Goal: Task Accomplishment & Management: Use online tool/utility

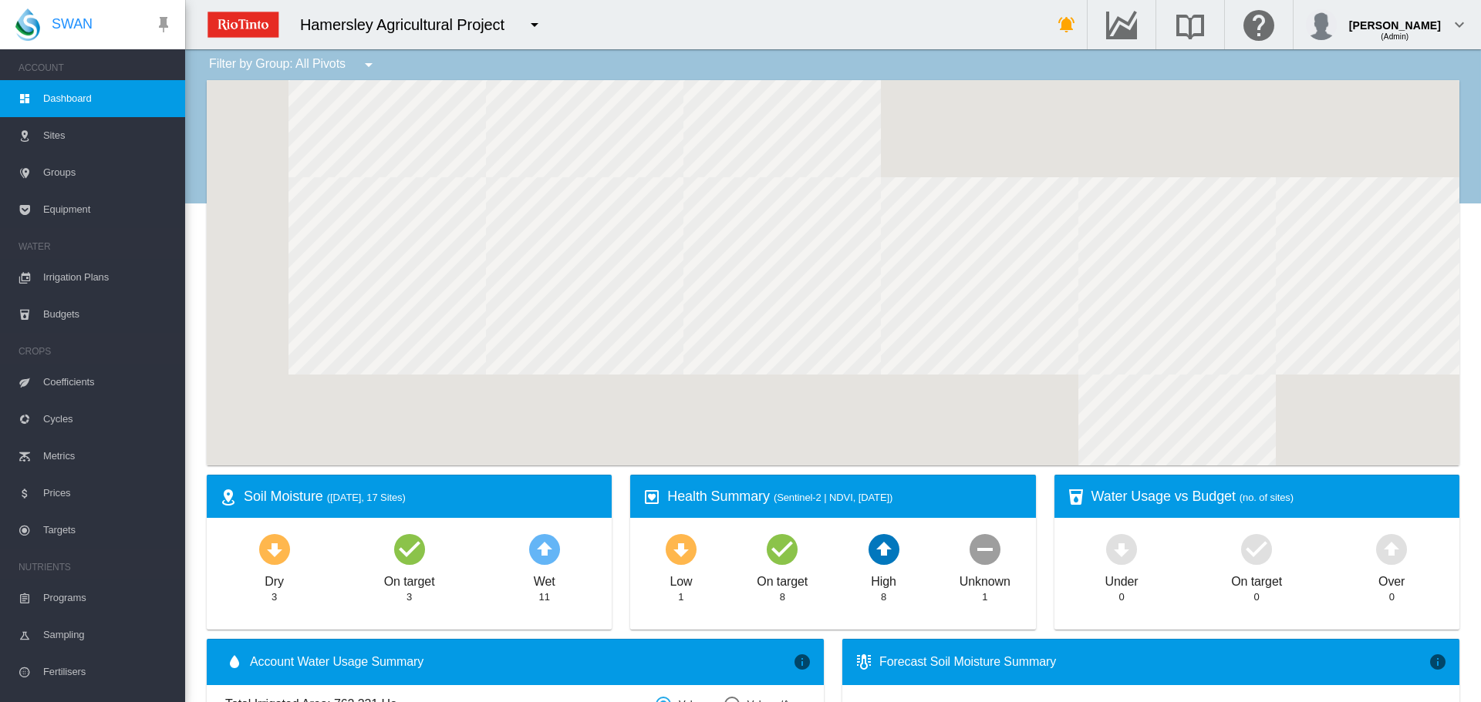
click at [85, 277] on span "Irrigation Plans" at bounding box center [108, 277] width 130 height 37
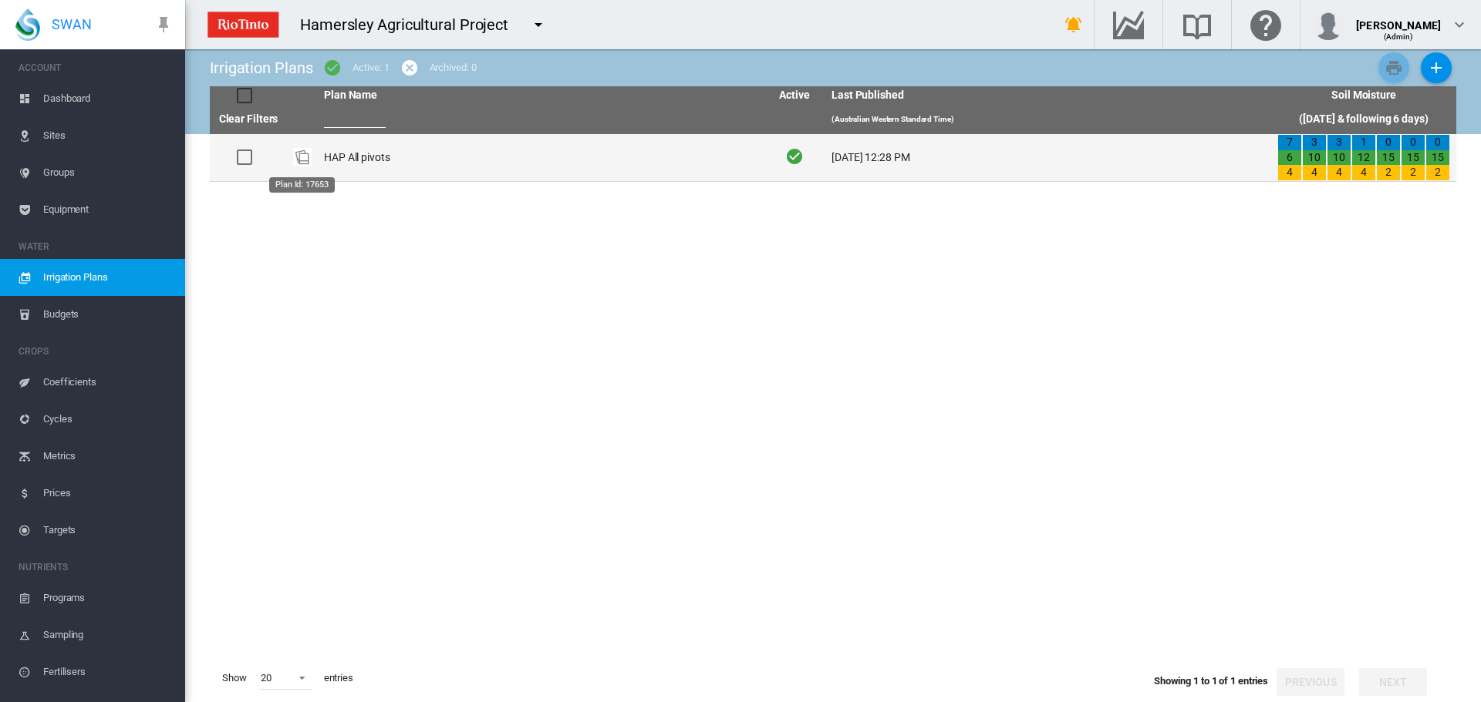
click at [308, 149] on img "Plan Id: 17653" at bounding box center [302, 157] width 19 height 19
click at [305, 156] on img "Plan Id: 17653" at bounding box center [302, 157] width 19 height 19
click at [333, 160] on td "HAP All pivots" at bounding box center [541, 157] width 446 height 47
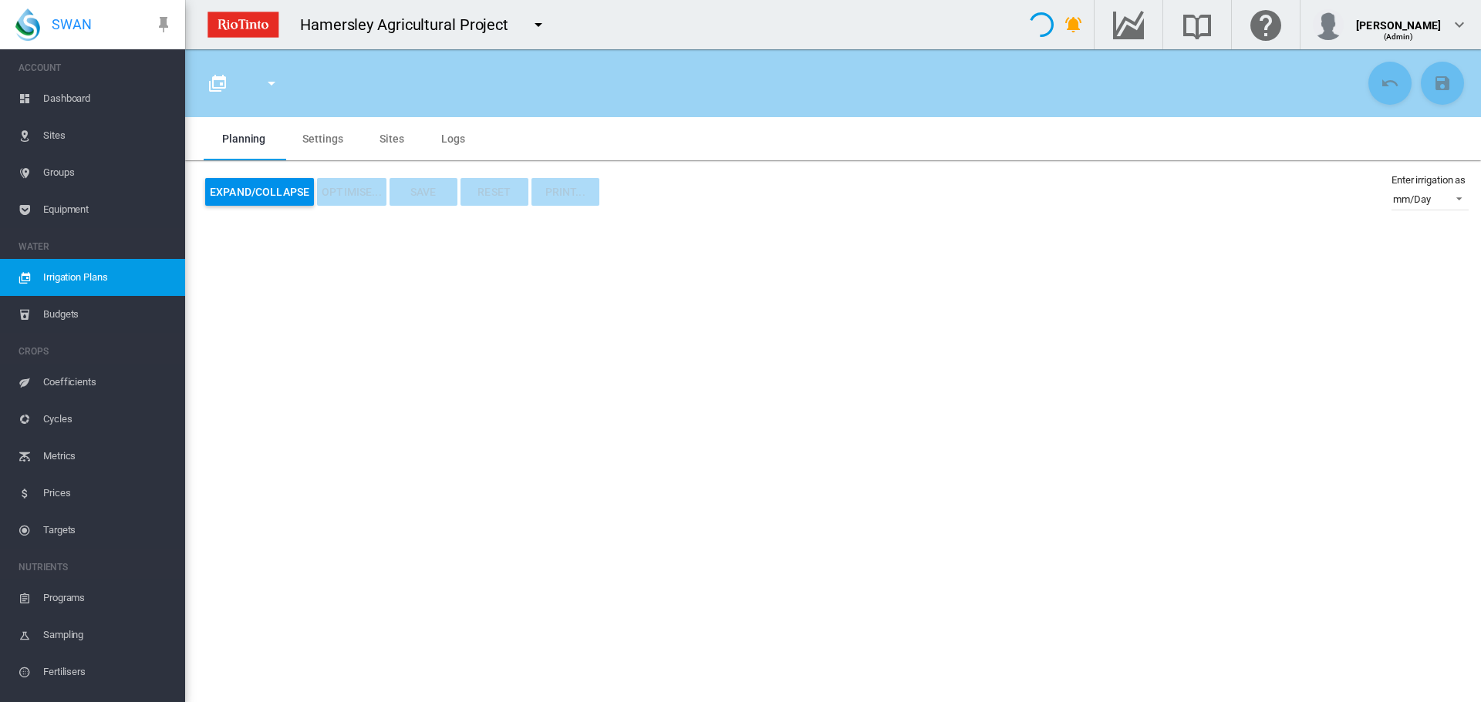
type input "**********"
type input "*"
type input "*****"
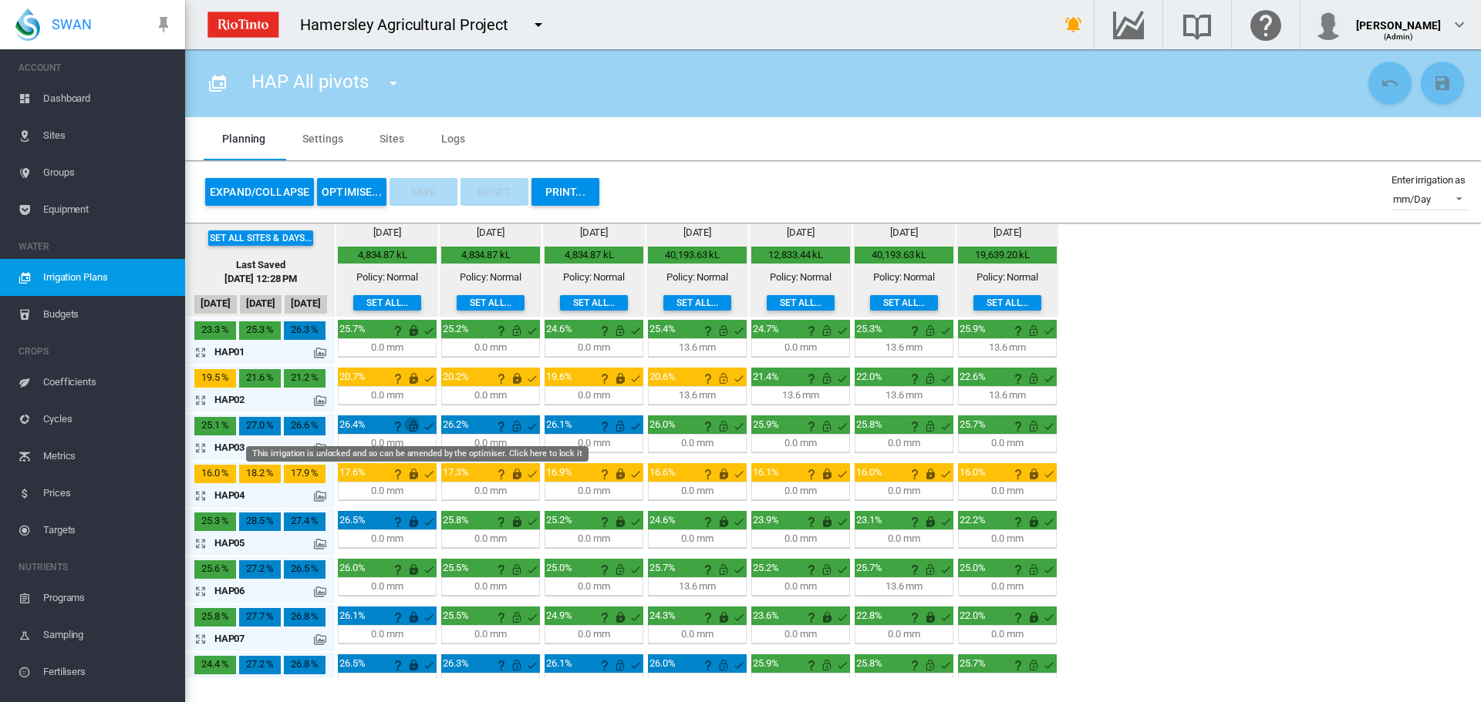
click at [411, 430] on md-icon "This irrigation is unlocked and so can be amended by the optimiser. Click here …" at bounding box center [413, 426] width 19 height 19
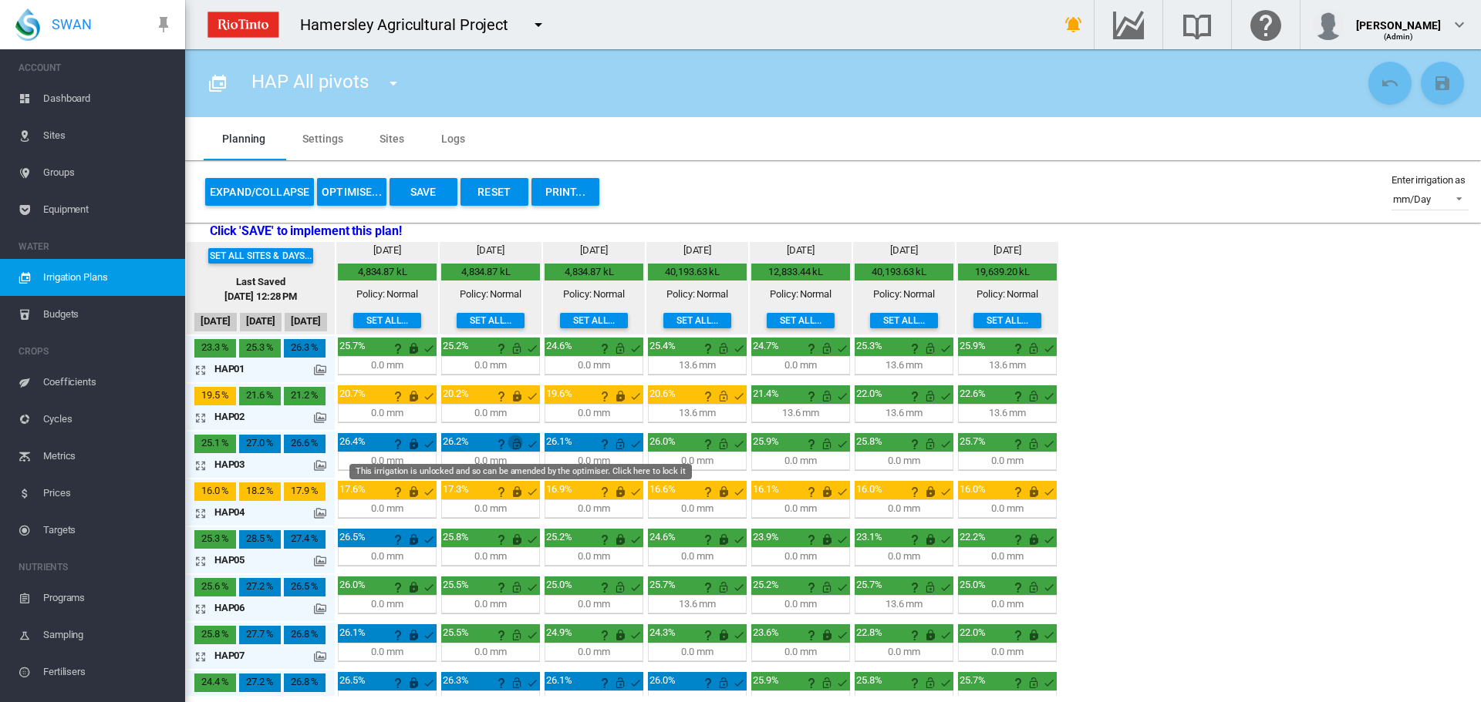
click at [518, 441] on md-icon "This irrigation is unlocked and so can be amended by the optimiser. Click here …" at bounding box center [516, 444] width 19 height 19
click at [618, 447] on md-icon "This irrigation is unlocked and so can be amended by the optimiser. Click here …" at bounding box center [620, 444] width 19 height 19
click at [723, 446] on md-icon "This irrigation is unlocked and so can be amended by the optimiser. Click here …" at bounding box center [723, 444] width 19 height 19
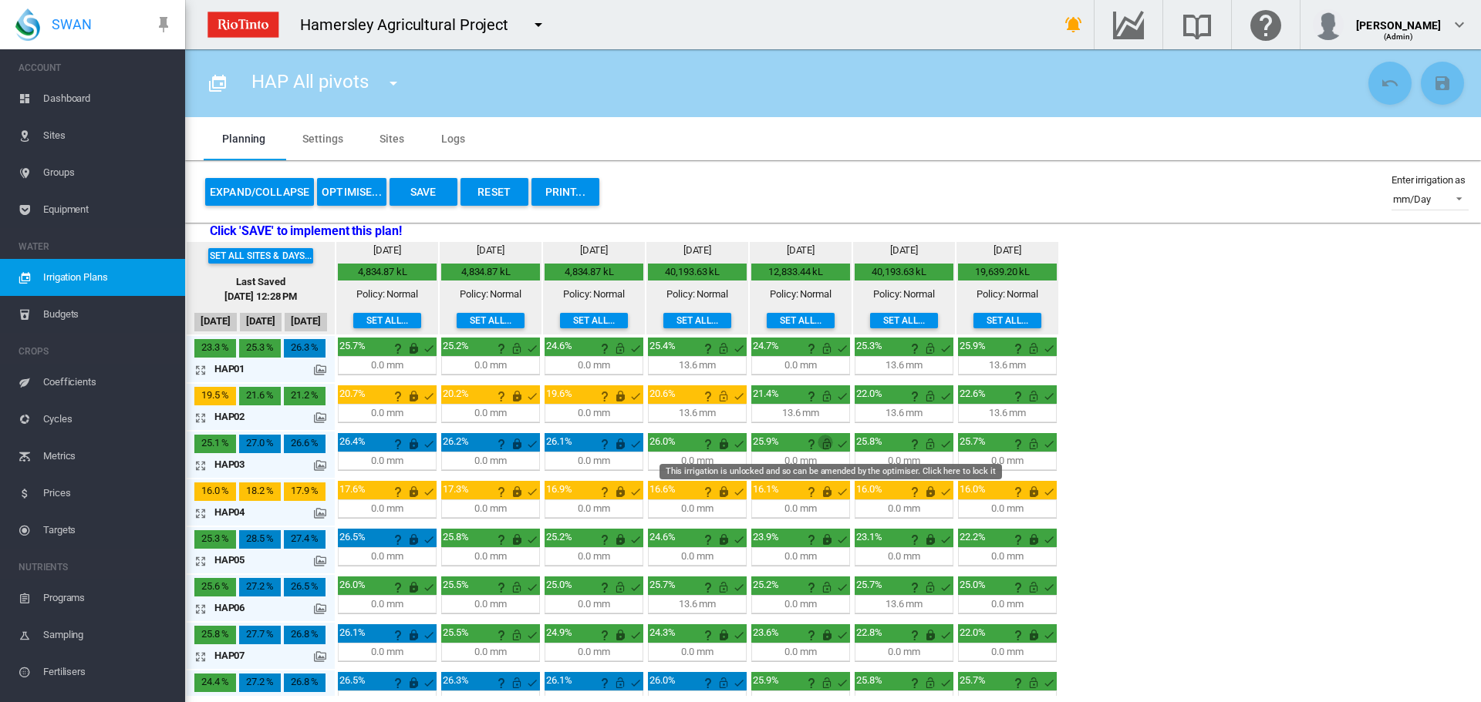
click at [823, 444] on md-icon "This irrigation is unlocked and so can be amended by the optimiser. Click here …" at bounding box center [826, 444] width 19 height 19
click at [929, 448] on md-icon "This irrigation is unlocked and so can be amended by the optimiser. Click here …" at bounding box center [930, 444] width 19 height 19
click at [1036, 445] on md-icon "This irrigation is unlocked and so can be amended by the optimiser. Click here …" at bounding box center [1033, 444] width 19 height 19
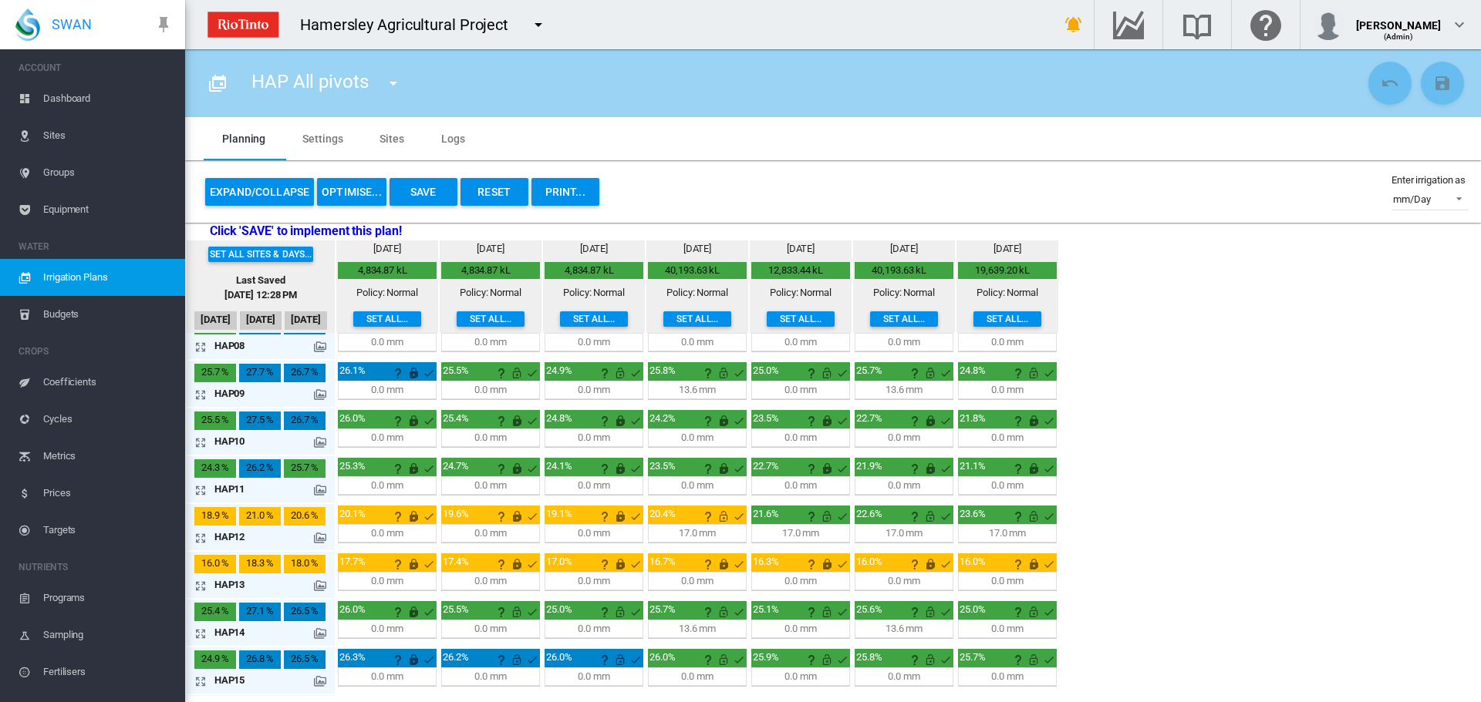
scroll to position [386, 0]
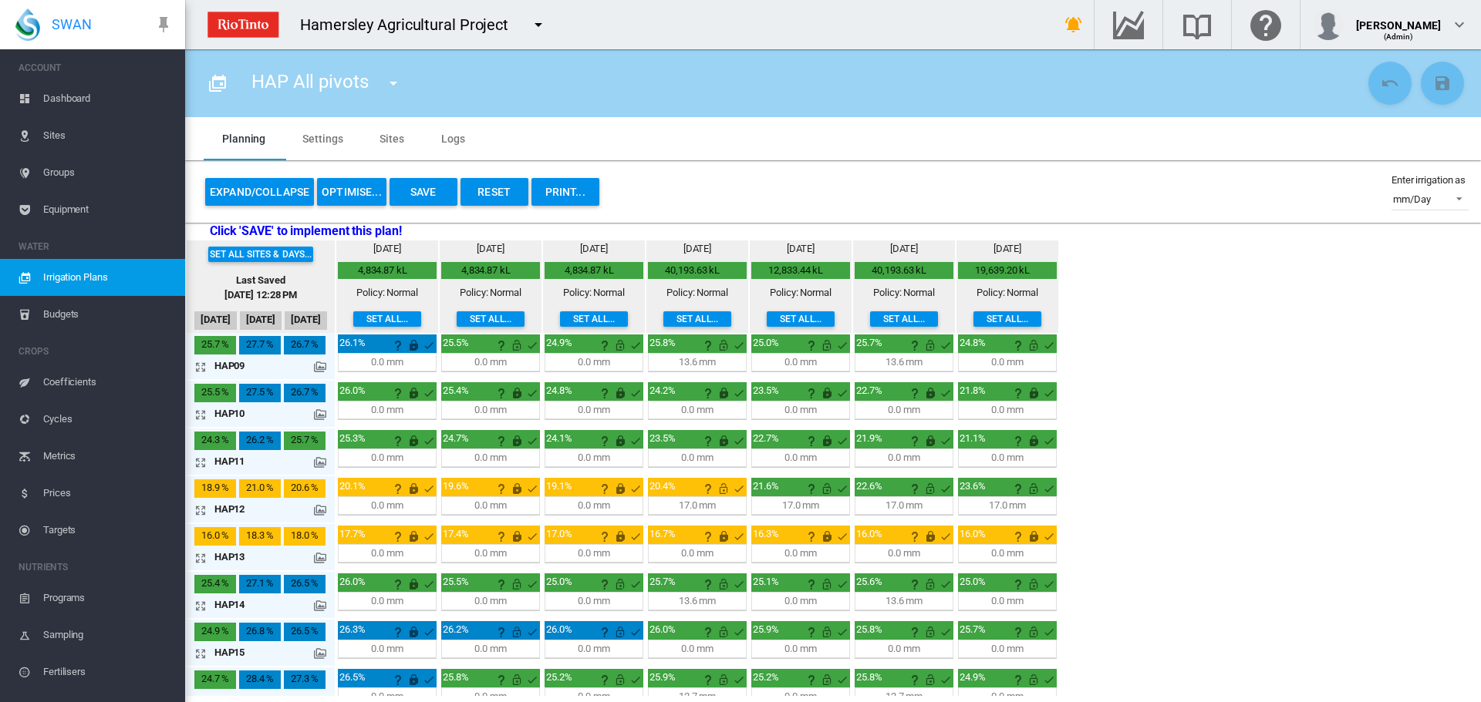
click at [207, 512] on md-icon "icon-arrow-expand" at bounding box center [203, 510] width 19 height 19
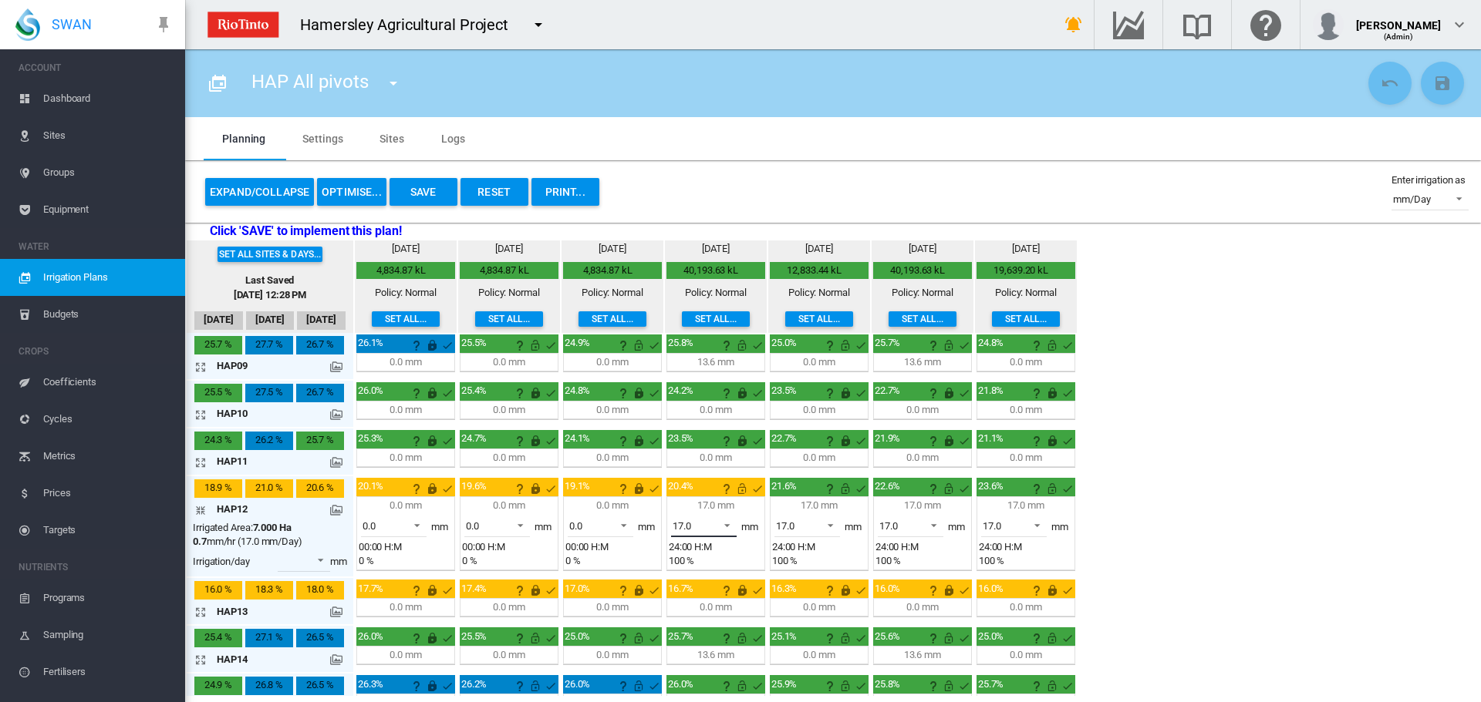
click at [726, 523] on span at bounding box center [722, 524] width 19 height 14
click at [697, 453] on md-option "0.0" at bounding box center [712, 451] width 105 height 37
click at [198, 513] on md-icon "icon-arrow-collapse" at bounding box center [203, 510] width 19 height 19
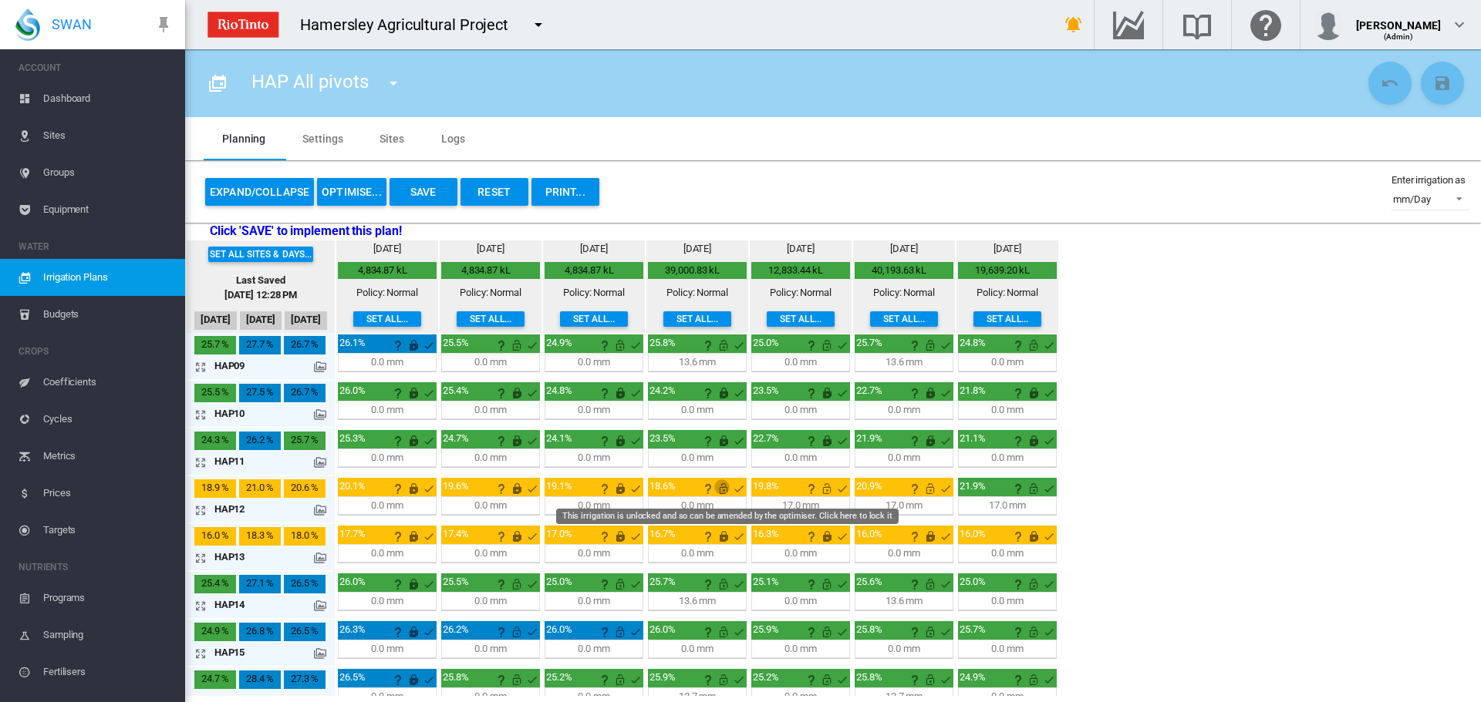
click at [722, 489] on md-icon "This irrigation is unlocked and so can be amended by the optimiser. Click here …" at bounding box center [723, 489] width 19 height 19
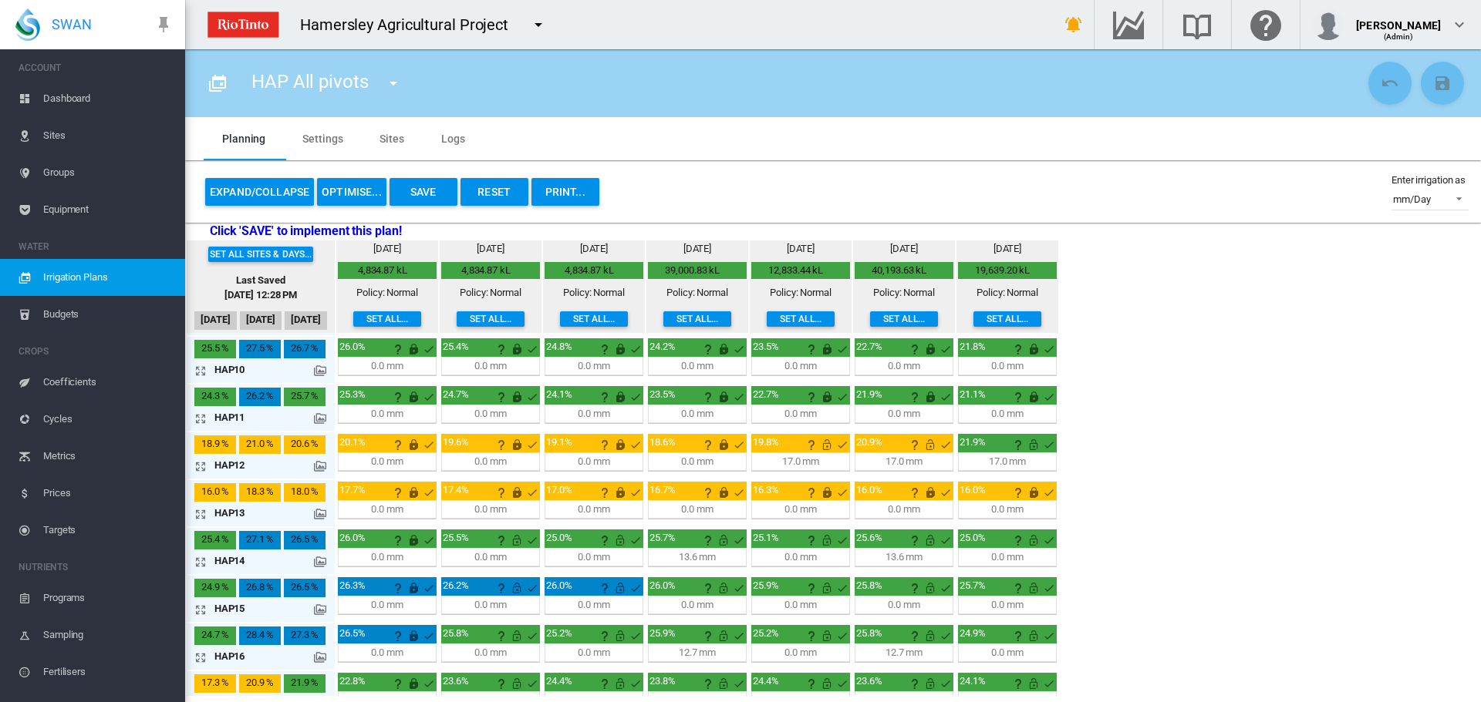
scroll to position [453, 0]
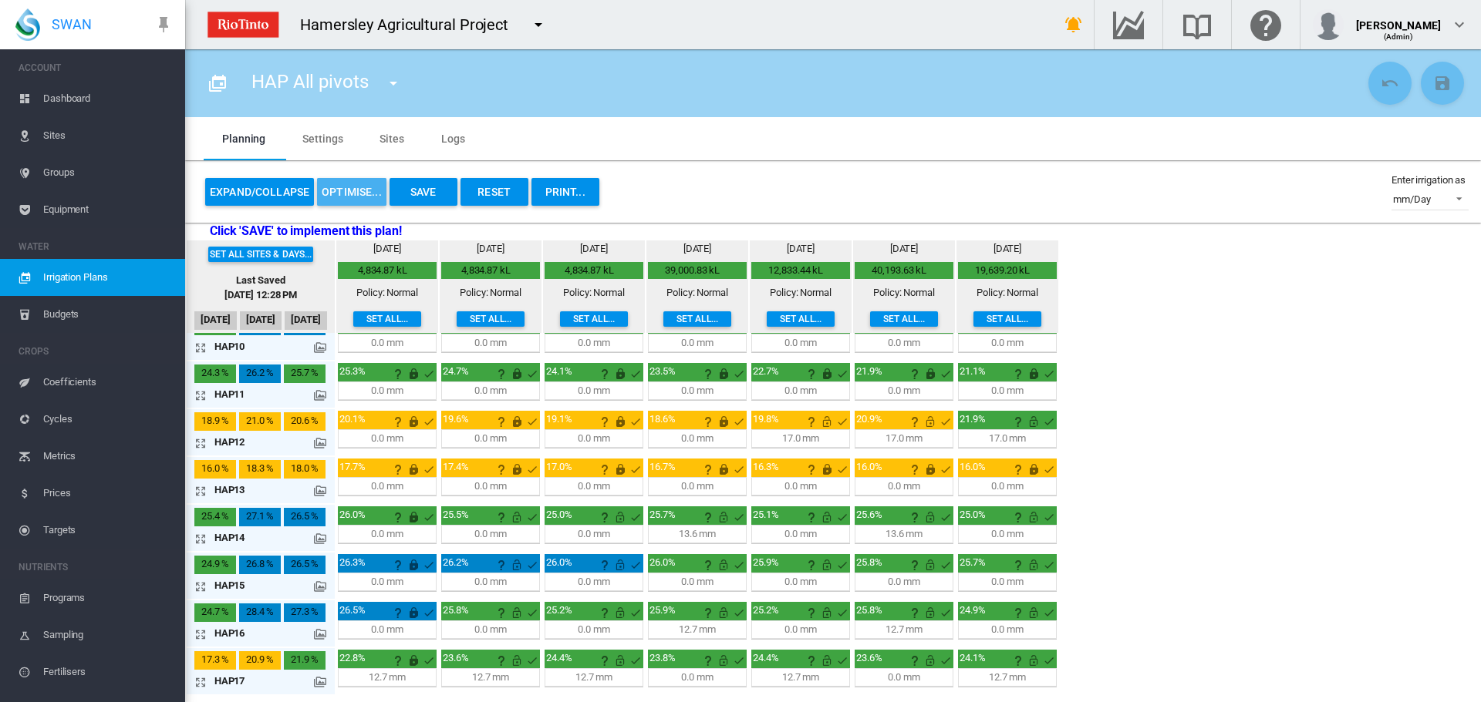
click at [356, 188] on button "OPTIMISE..." at bounding box center [351, 192] width 69 height 28
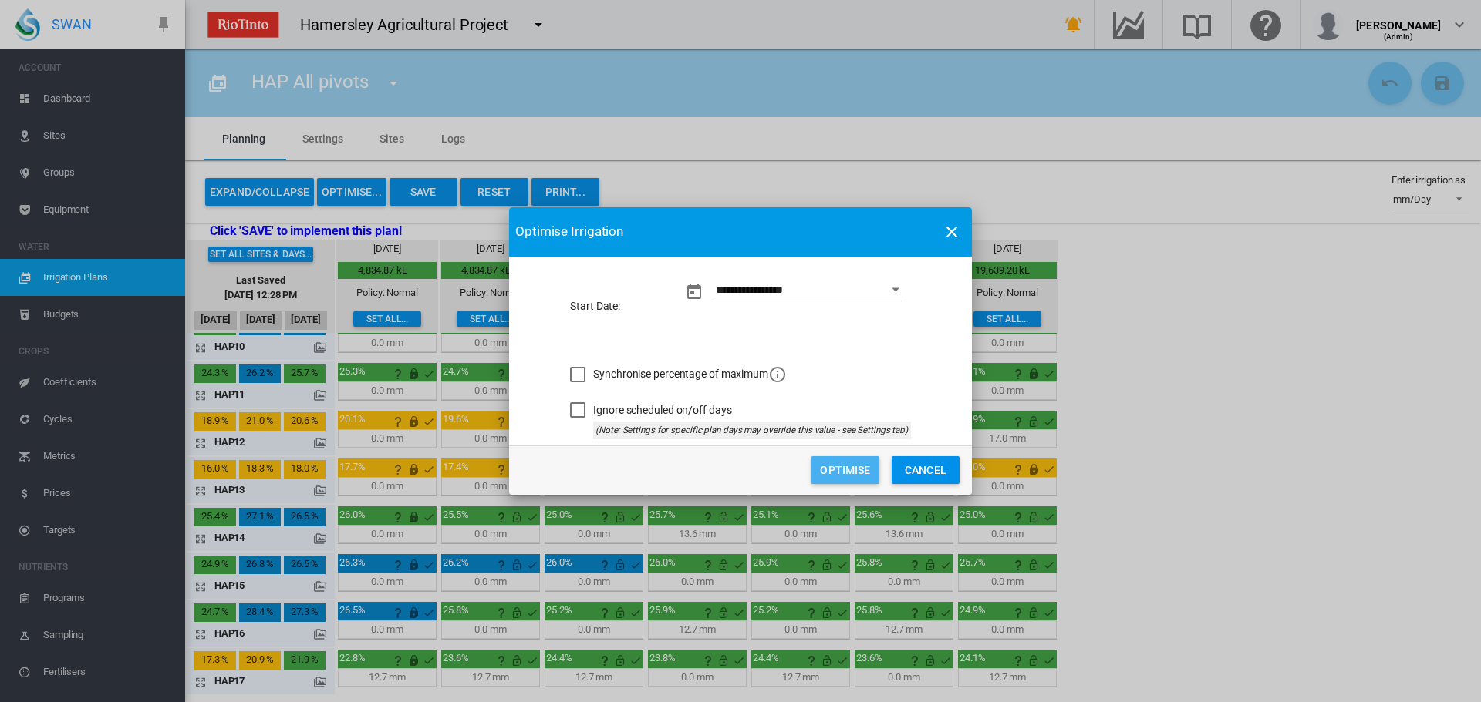
click at [834, 466] on button "Optimise" at bounding box center [845, 470] width 68 height 28
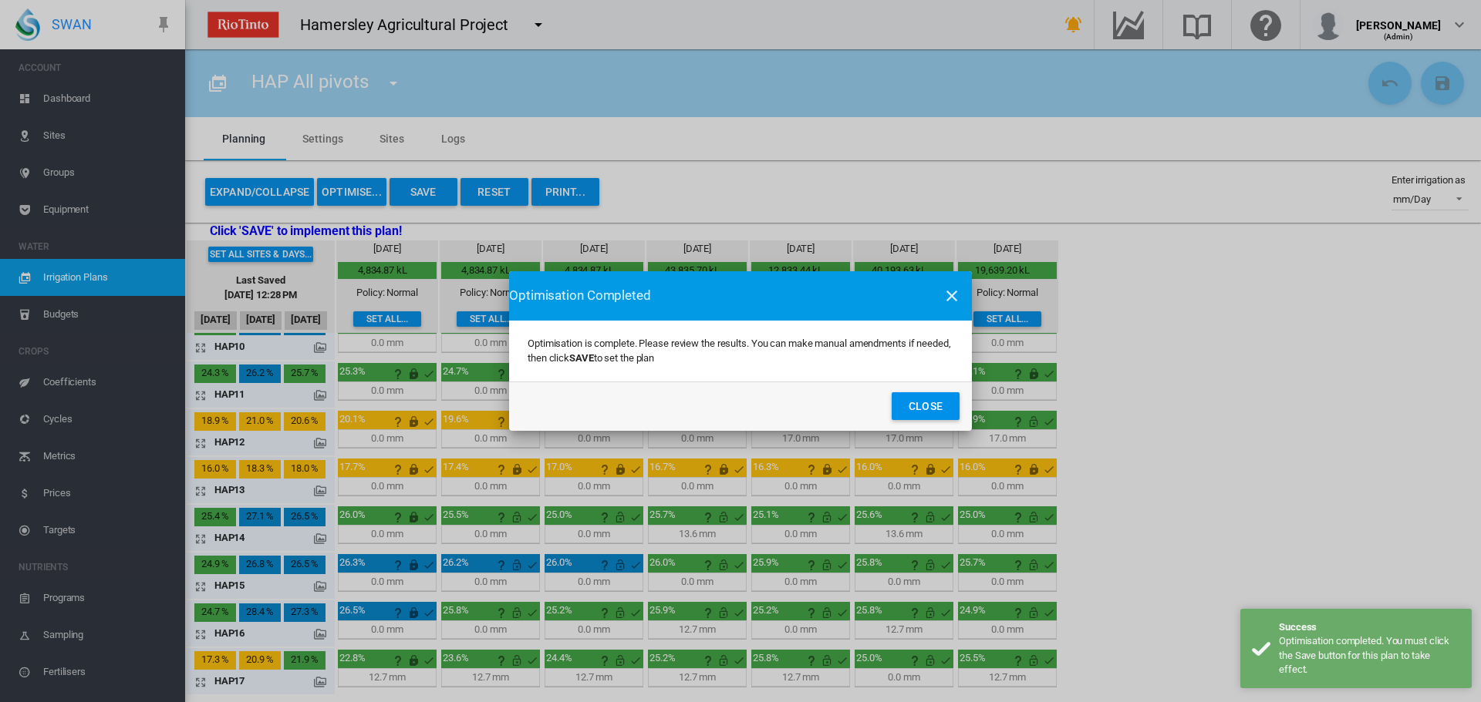
click at [914, 401] on button "Close" at bounding box center [925, 406] width 68 height 28
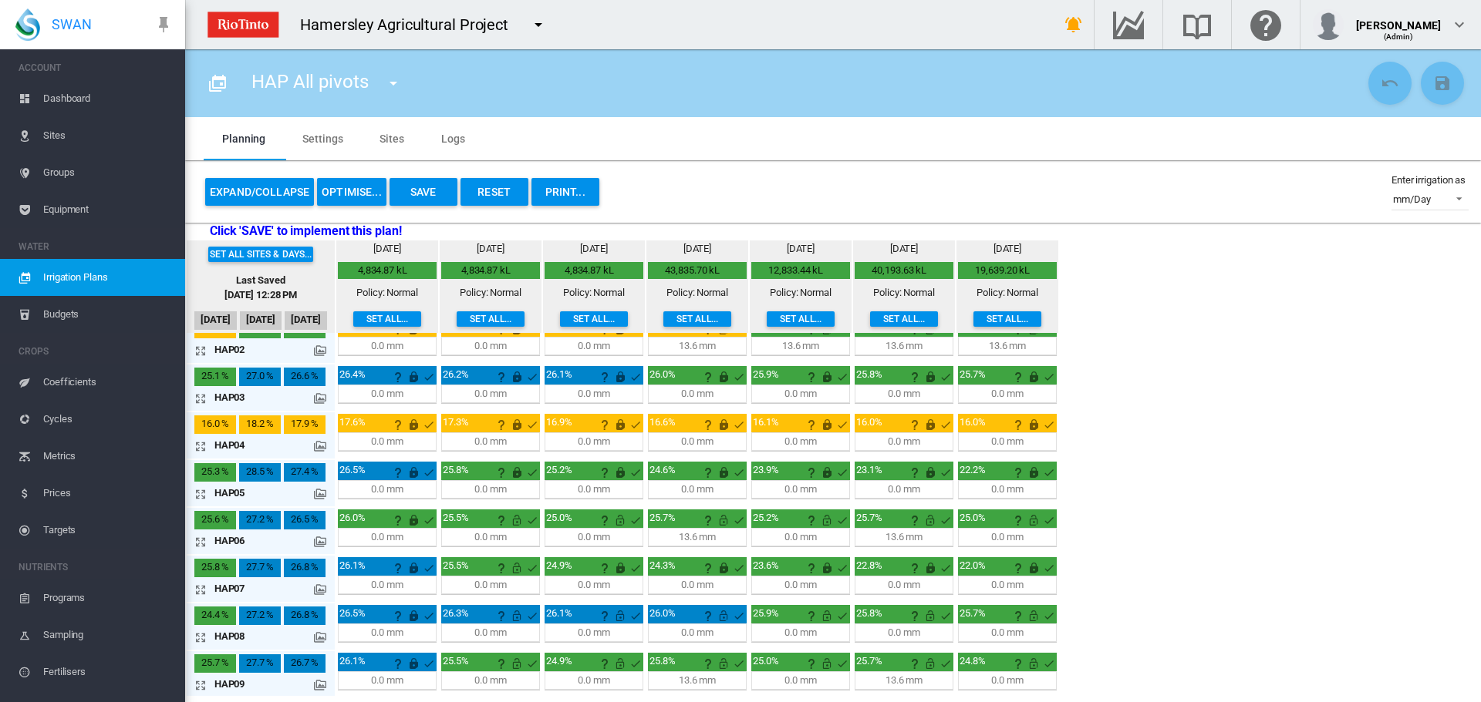
scroll to position [0, 0]
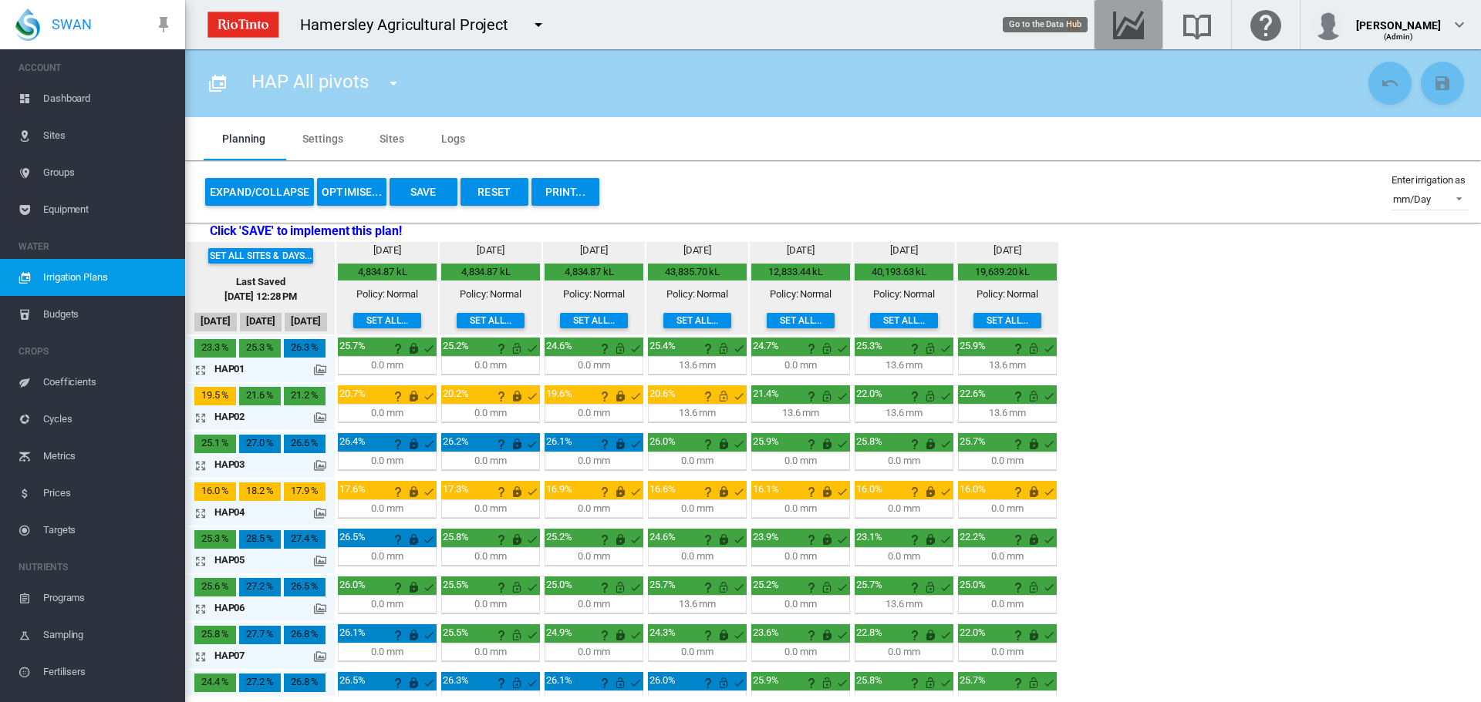
click at [1131, 25] on md-icon "Go to the Data Hub" at bounding box center [1128, 24] width 37 height 19
